Goal: Task Accomplishment & Management: Use online tool/utility

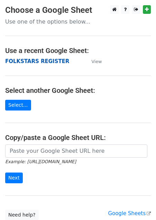
click at [41, 59] on strong "FOLKSTARS REGISTER" at bounding box center [37, 61] width 64 height 6
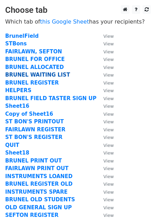
click at [39, 74] on strong "BRUNEL WAITING LIST" at bounding box center [37, 75] width 65 height 6
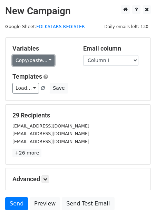
click at [35, 62] on link "Copy/paste..." at bounding box center [33, 60] width 42 height 11
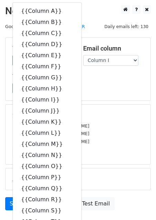
click at [79, 41] on div "Variables Copy/paste... {{Column A}} {{Column B}} {{Column C}} {{Column D}} {{C…" at bounding box center [78, 69] width 145 height 63
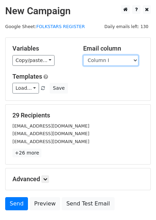
click at [131, 57] on select "Column A Column B Column C Column D Column E Column F Column G Column H Column …" at bounding box center [110, 60] width 55 height 11
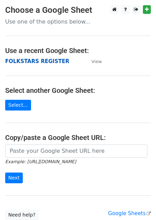
click at [49, 60] on strong "FOLKSTARS REGISTER" at bounding box center [37, 61] width 64 height 6
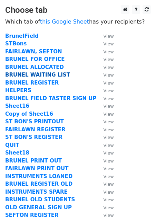
click at [40, 73] on strong "BRUNEL WAITING LIST" at bounding box center [37, 75] width 65 height 6
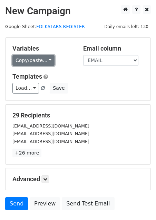
click at [47, 58] on link "Copy/paste..." at bounding box center [33, 60] width 42 height 11
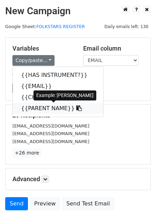
click at [52, 107] on link "{{PARENT NAME}}" at bounding box center [58, 108] width 91 height 11
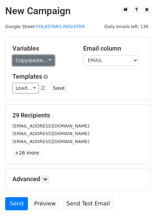
click at [38, 57] on link "Copy/paste..." at bounding box center [33, 60] width 42 height 11
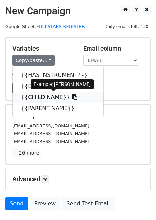
click at [48, 98] on link "{{CHILD NAME}}" at bounding box center [58, 97] width 91 height 11
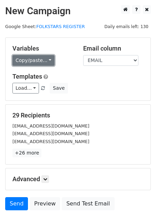
click at [49, 60] on link "Copy/paste..." at bounding box center [33, 60] width 42 height 11
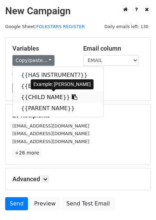
click at [50, 95] on link "{{CHILD NAME}}" at bounding box center [58, 97] width 91 height 11
